Goal: Check status

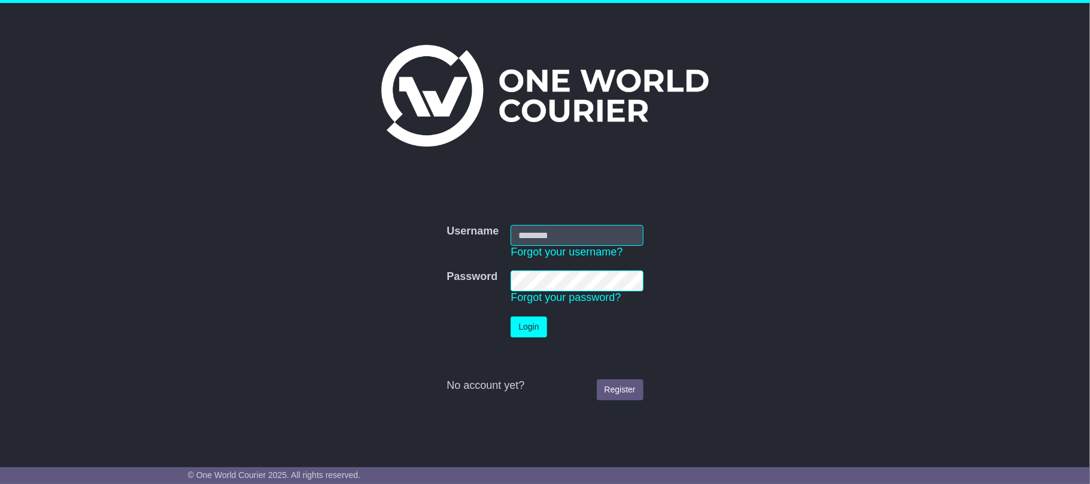
type input "*******"
click at [537, 326] on button "Login" at bounding box center [528, 327] width 36 height 21
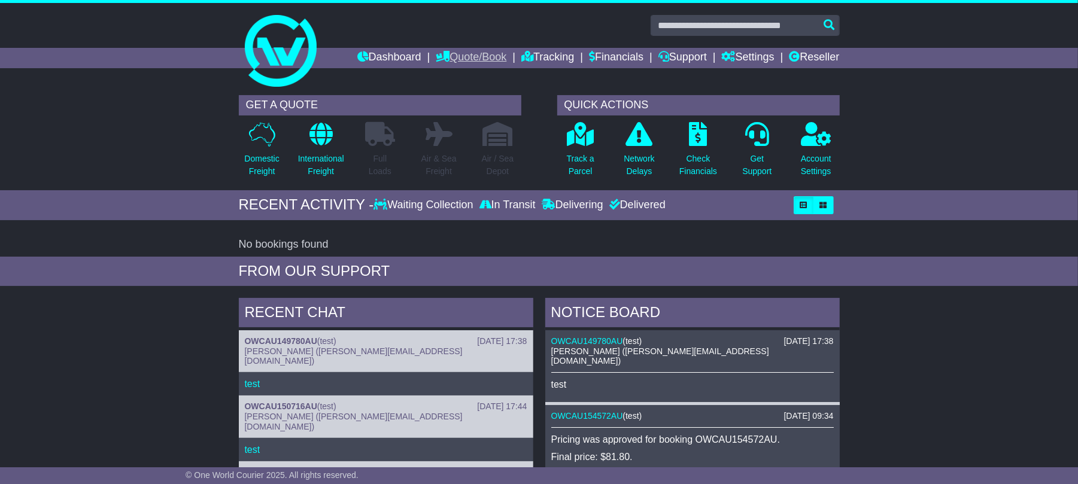
click at [467, 53] on link "Quote/Book" at bounding box center [471, 58] width 71 height 20
click at [589, 337] on link "OWCAU149780AU" at bounding box center [587, 341] width 72 height 10
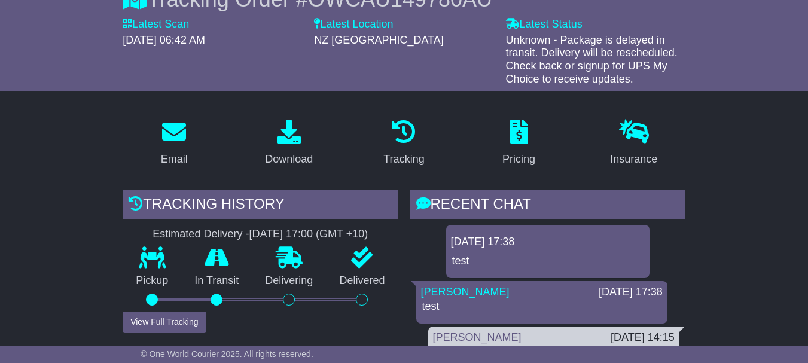
scroll to position [168, 0]
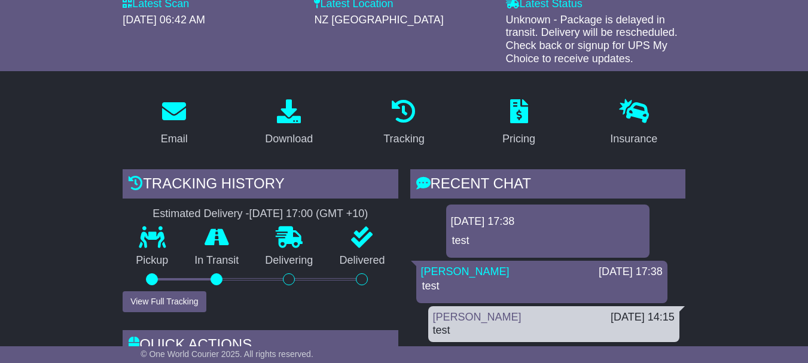
click at [702, 348] on div "© One World Courier 2025. All rights reserved." at bounding box center [404, 354] width 808 height 17
